Goal: Transaction & Acquisition: Purchase product/service

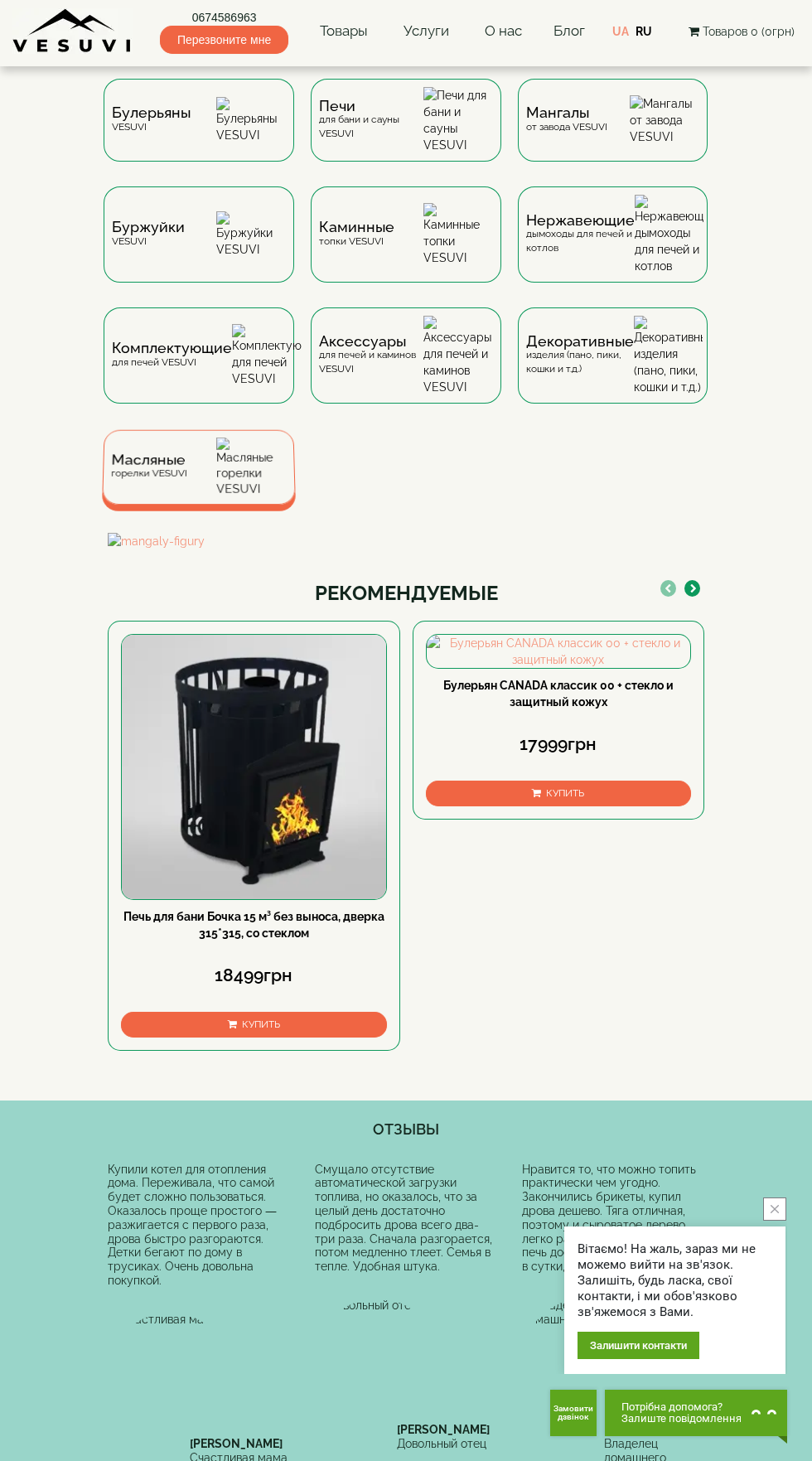
click at [202, 431] on div "Масляные горелки VESUVI" at bounding box center [199, 467] width 194 height 74
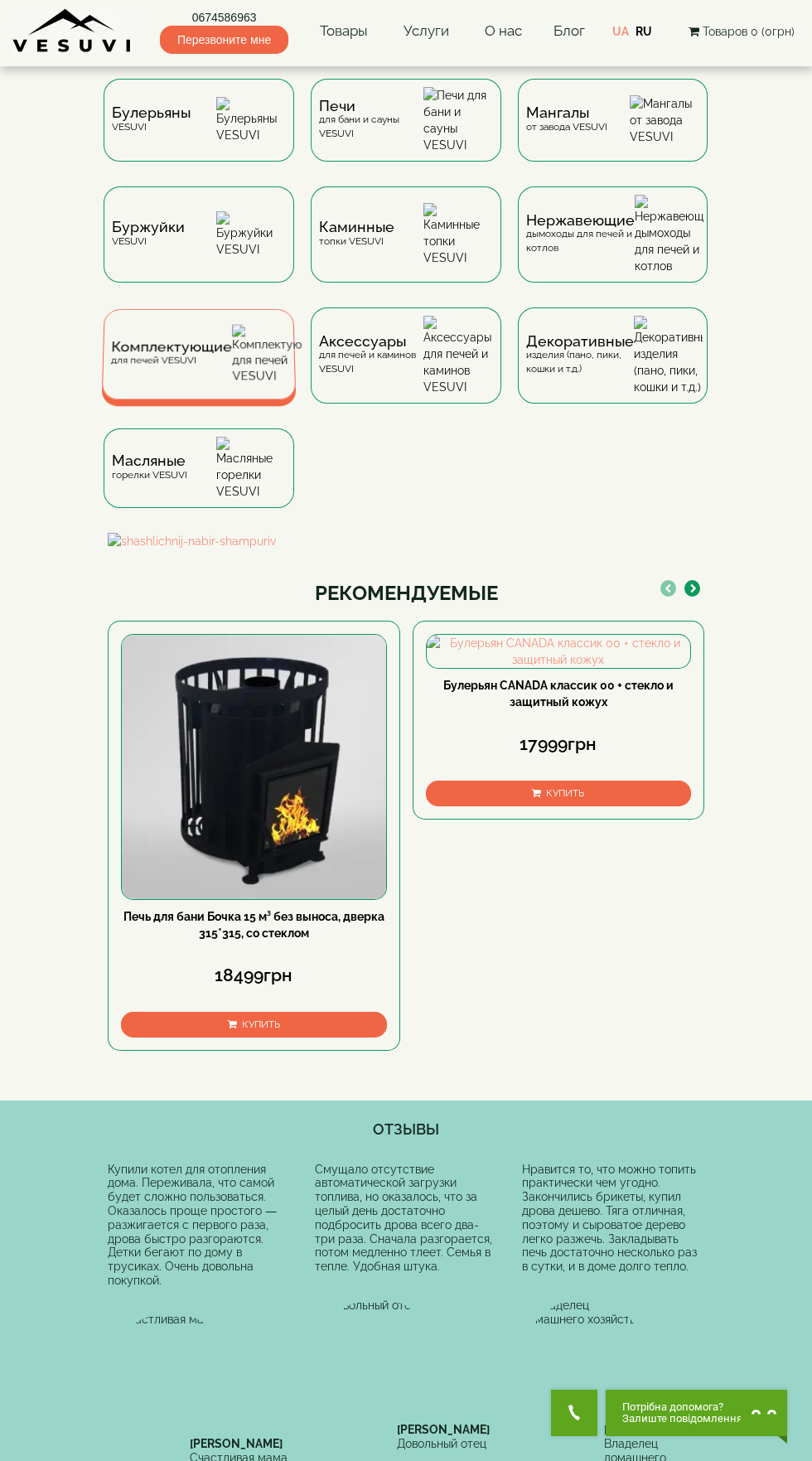
click at [218, 312] on div "Комплектующие для печей VESUVI" at bounding box center [199, 354] width 194 height 90
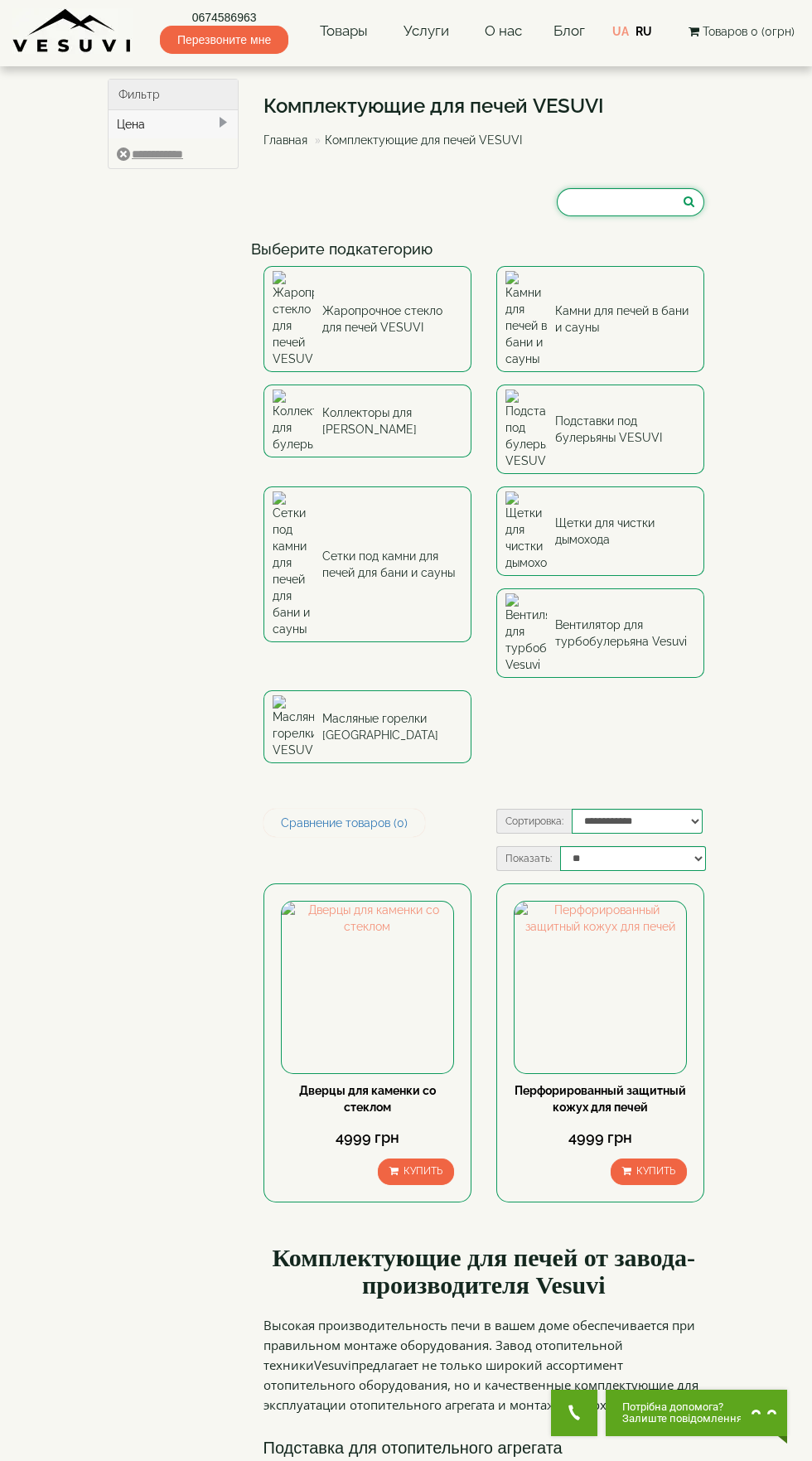
click at [601, 202] on input "search" at bounding box center [630, 202] width 148 height 29
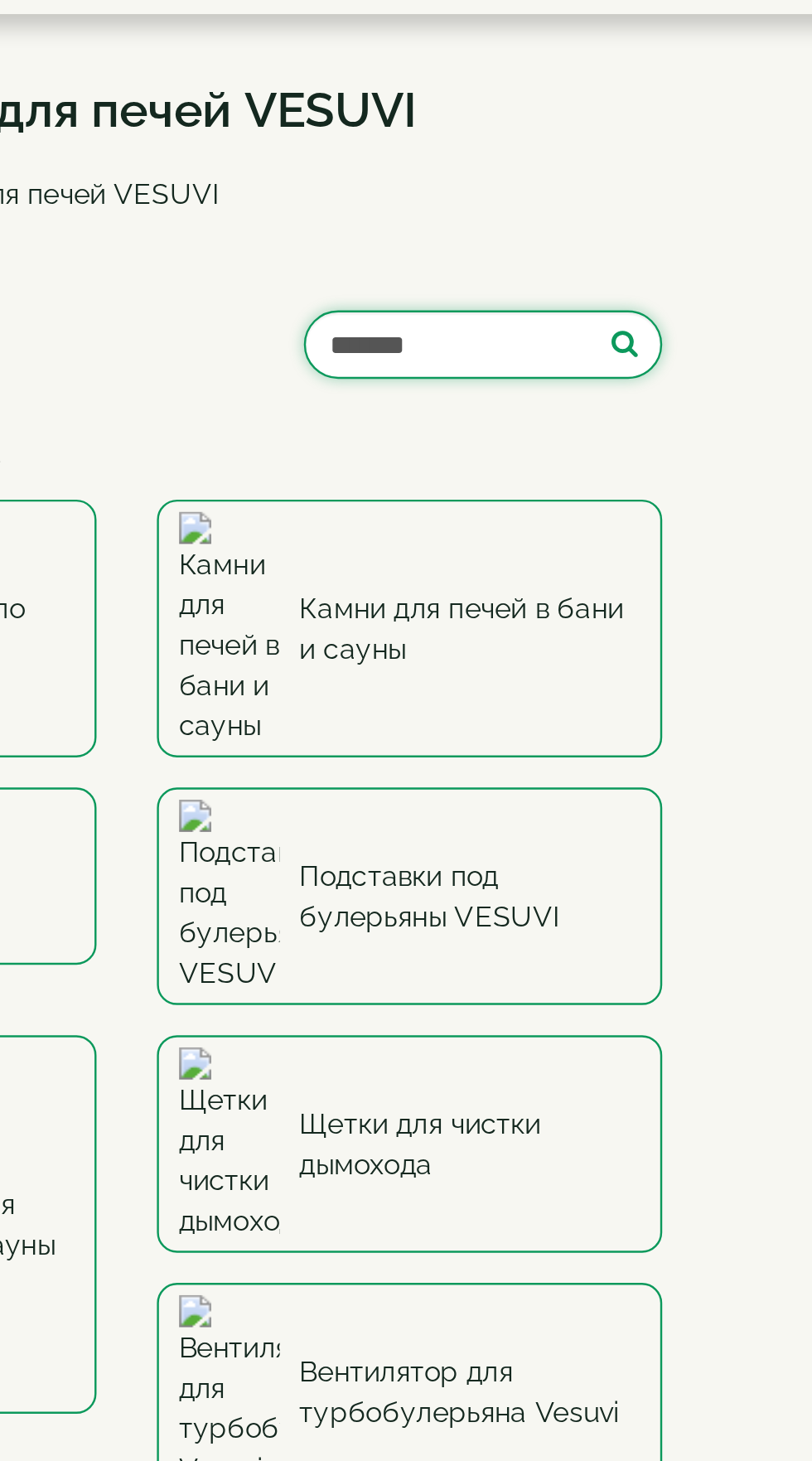
type input "*******"
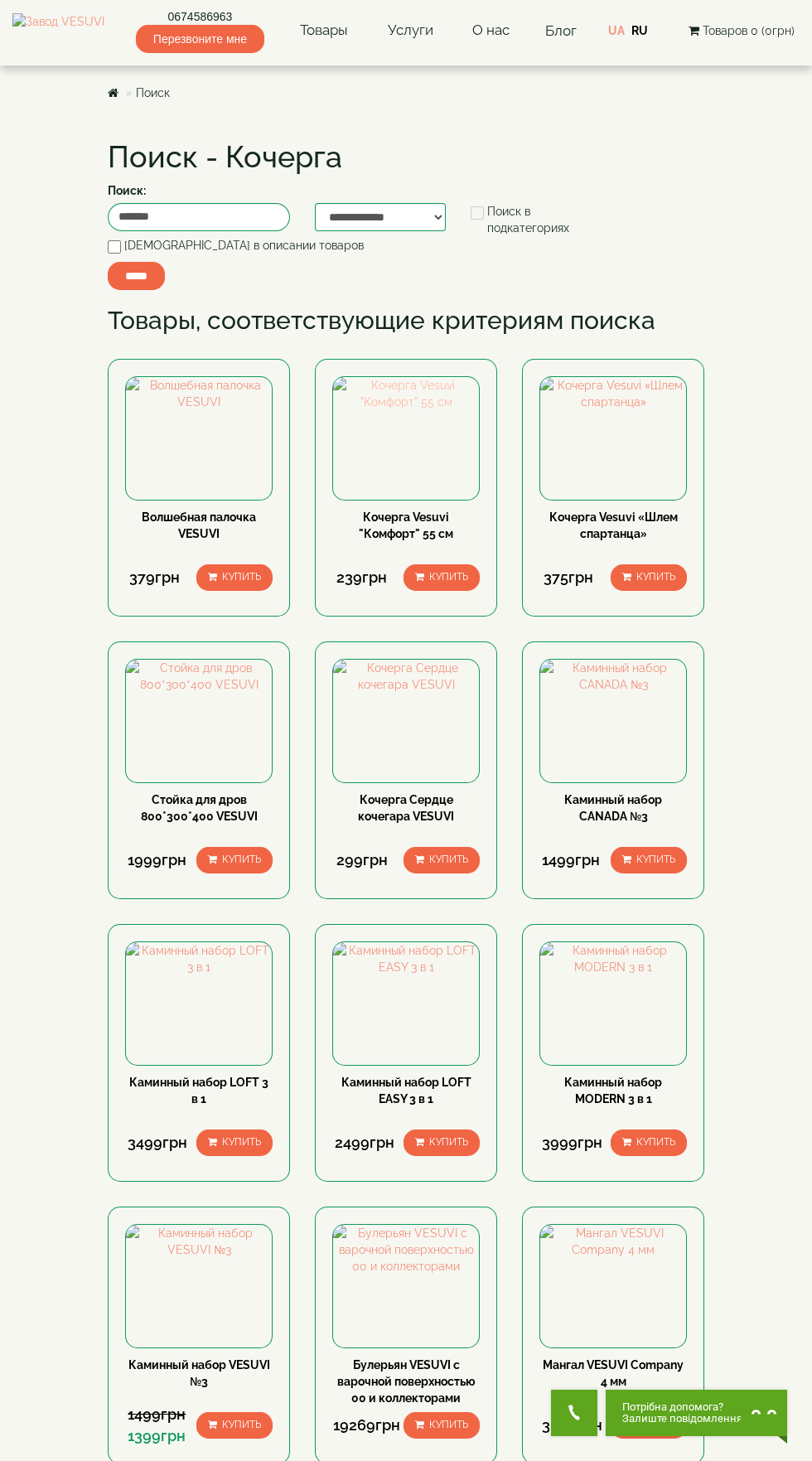
click at [437, 410] on img at bounding box center [406, 394] width 146 height 33
click at [438, 410] on img at bounding box center [406, 394] width 146 height 33
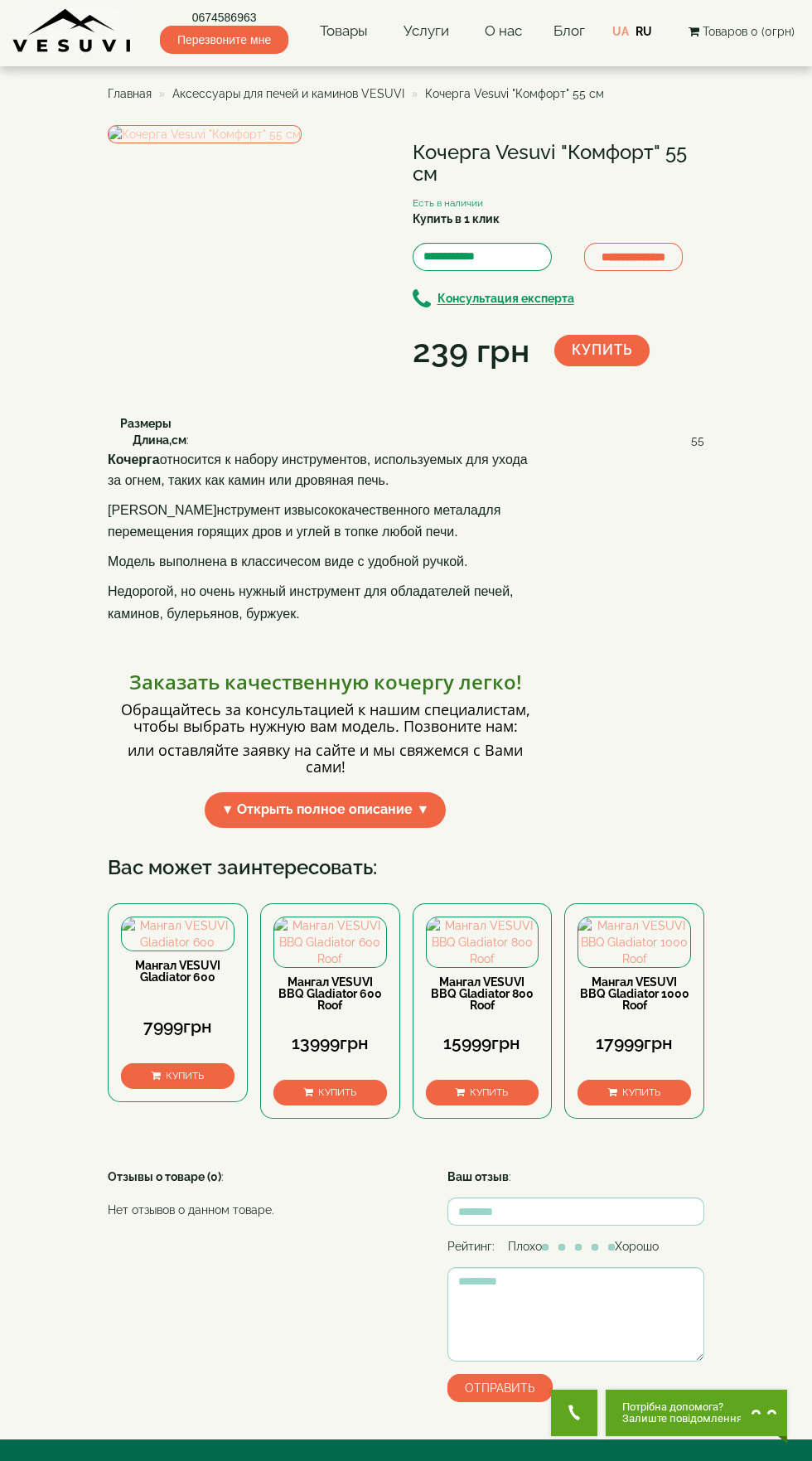
click at [302, 144] on img at bounding box center [205, 134] width 194 height 18
